Goal: Task Accomplishment & Management: Complete application form

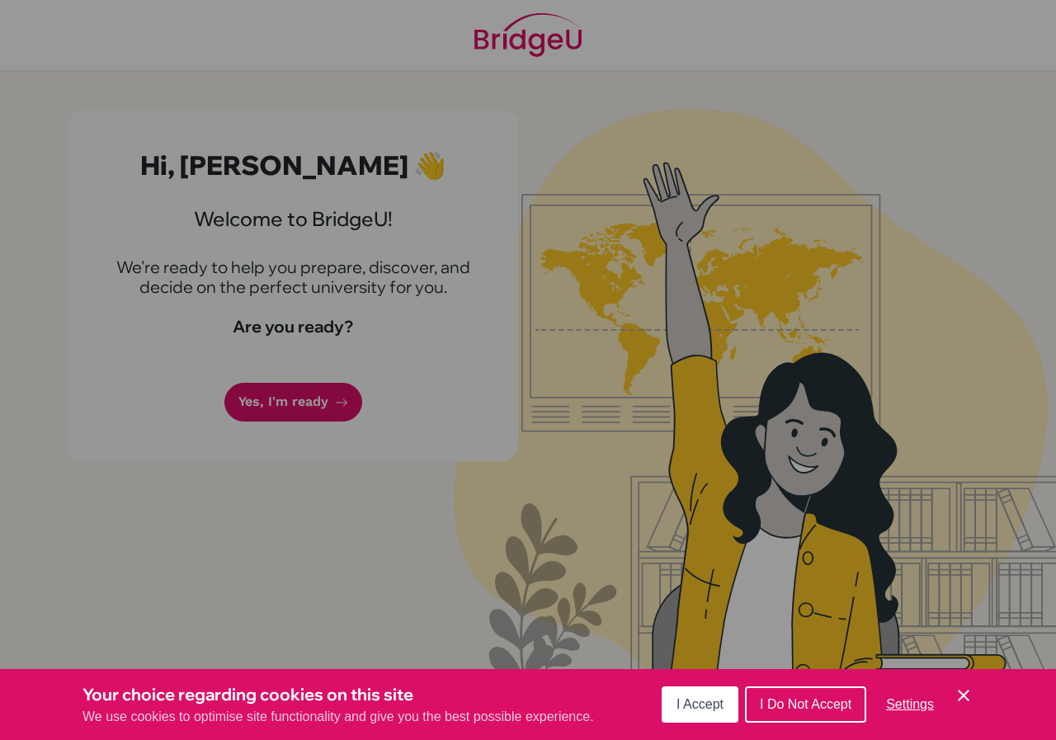
click at [728, 706] on button "I Accept" at bounding box center [700, 705] width 77 height 36
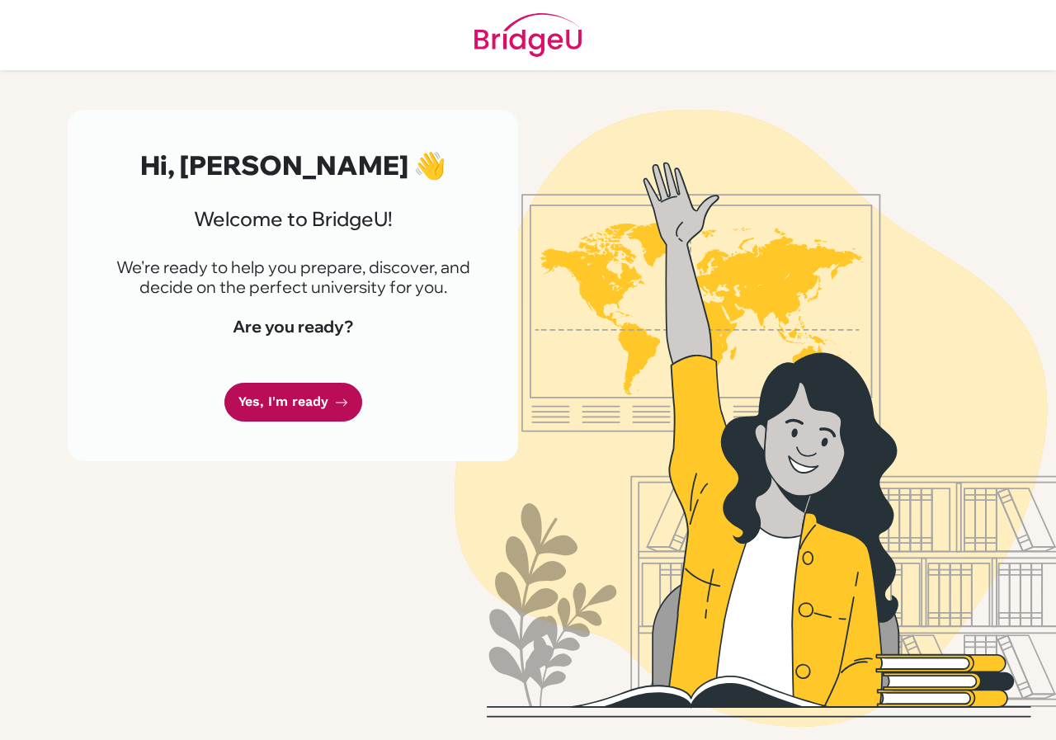
click at [328, 412] on link "Yes, I'm ready" at bounding box center [293, 402] width 138 height 39
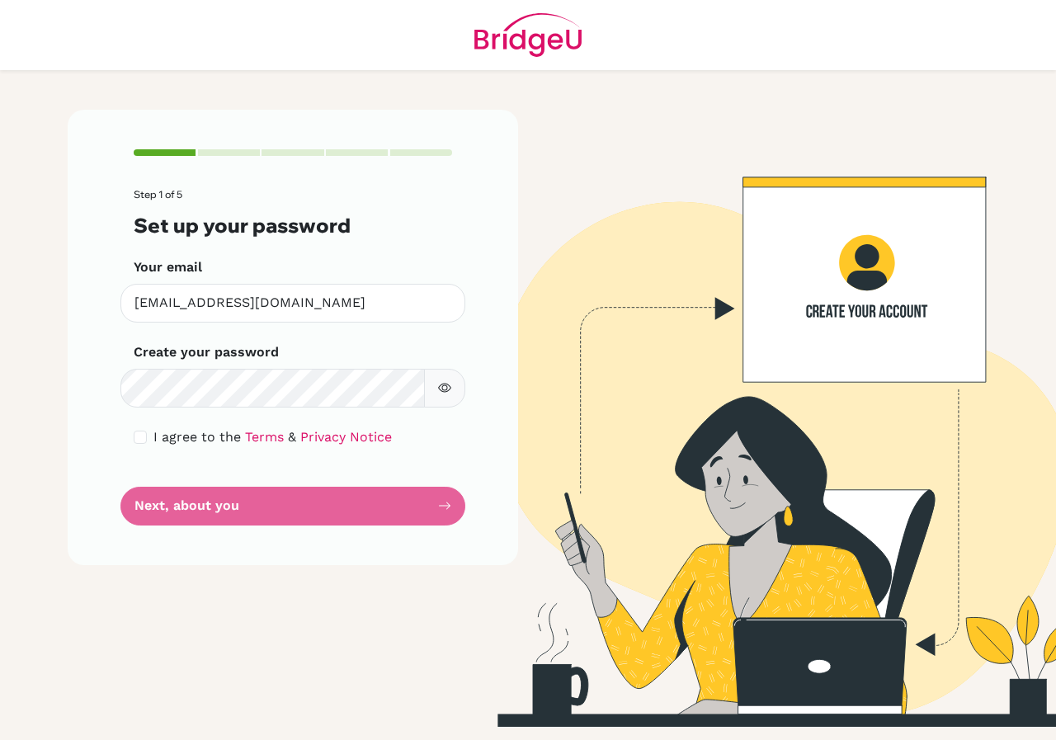
click at [161, 439] on span "I agree to the" at bounding box center [196, 437] width 87 height 16
click at [145, 432] on input "checkbox" at bounding box center [140, 437] width 13 height 13
checkbox input "true"
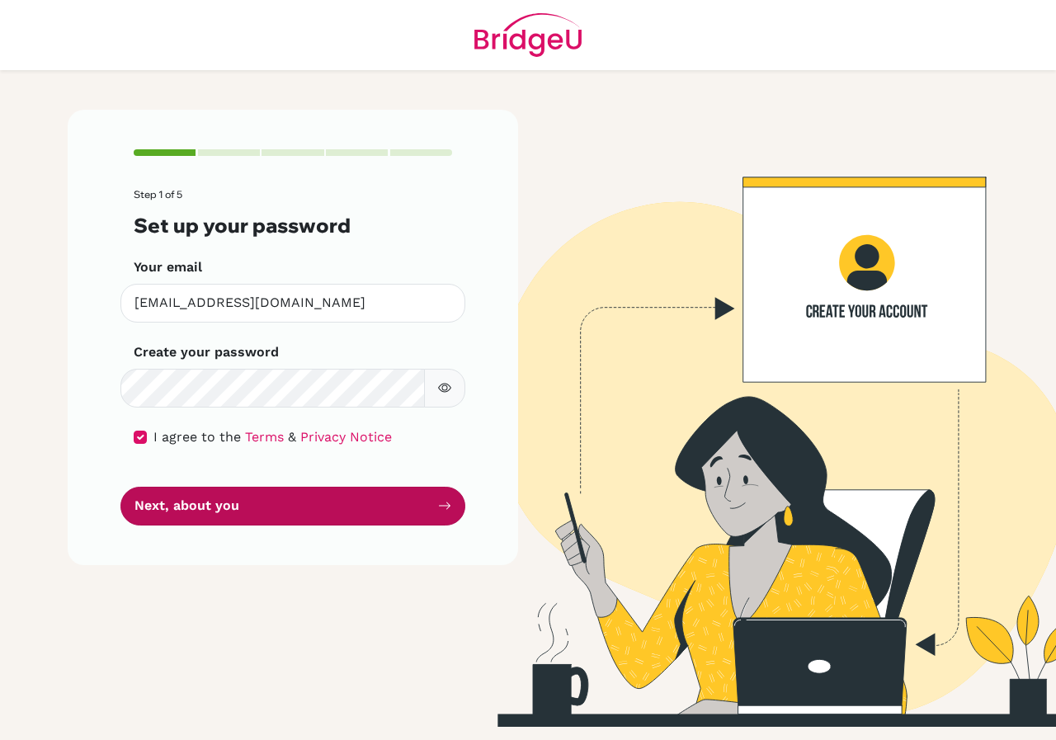
click at [180, 497] on button "Next, about you" at bounding box center [292, 506] width 345 height 39
